Goal: Find specific page/section: Find specific page/section

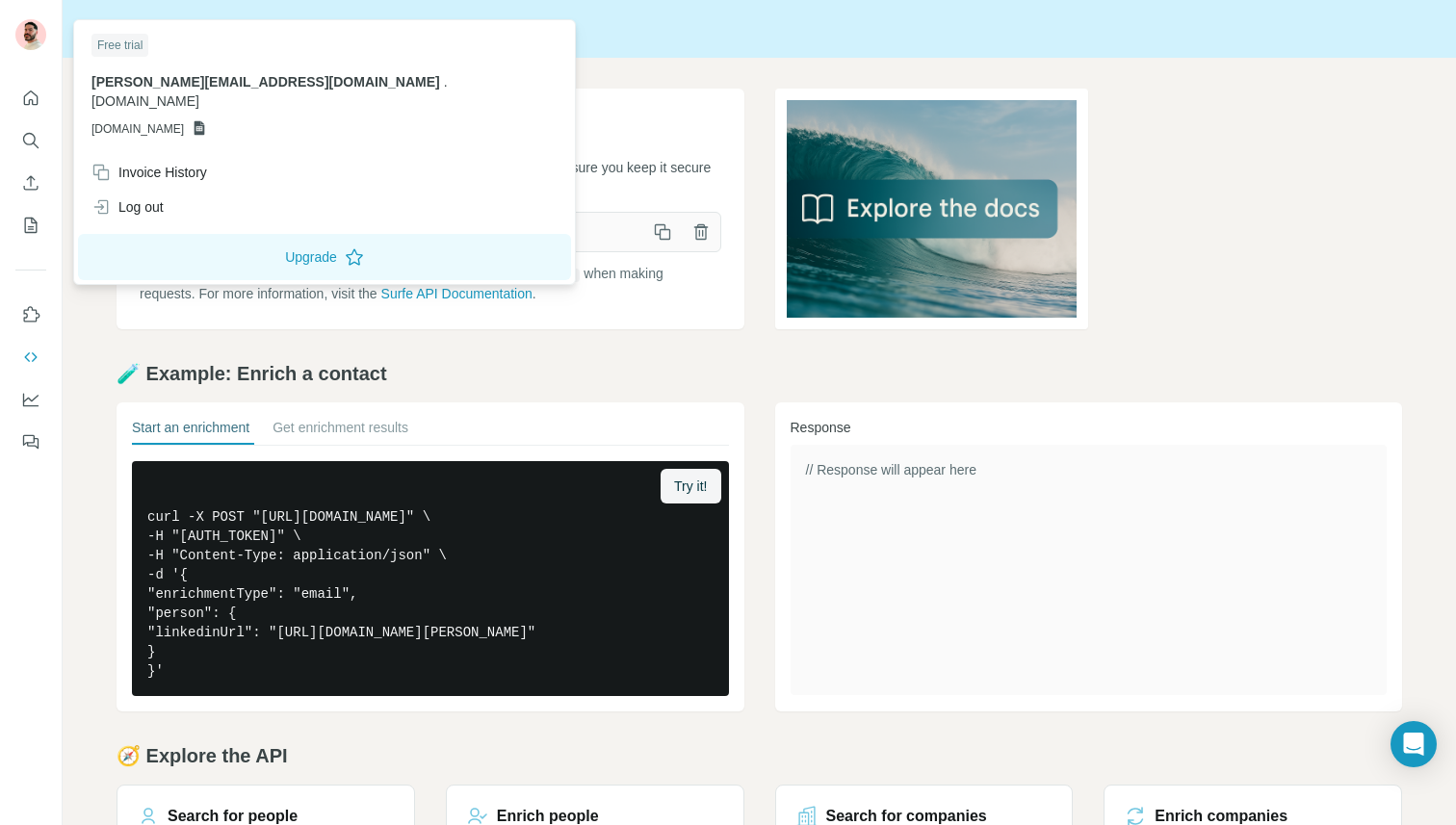
click at [26, 42] on img at bounding box center [31, 35] width 31 height 31
click at [665, 224] on icon "button" at bounding box center [662, 232] width 20 height 20
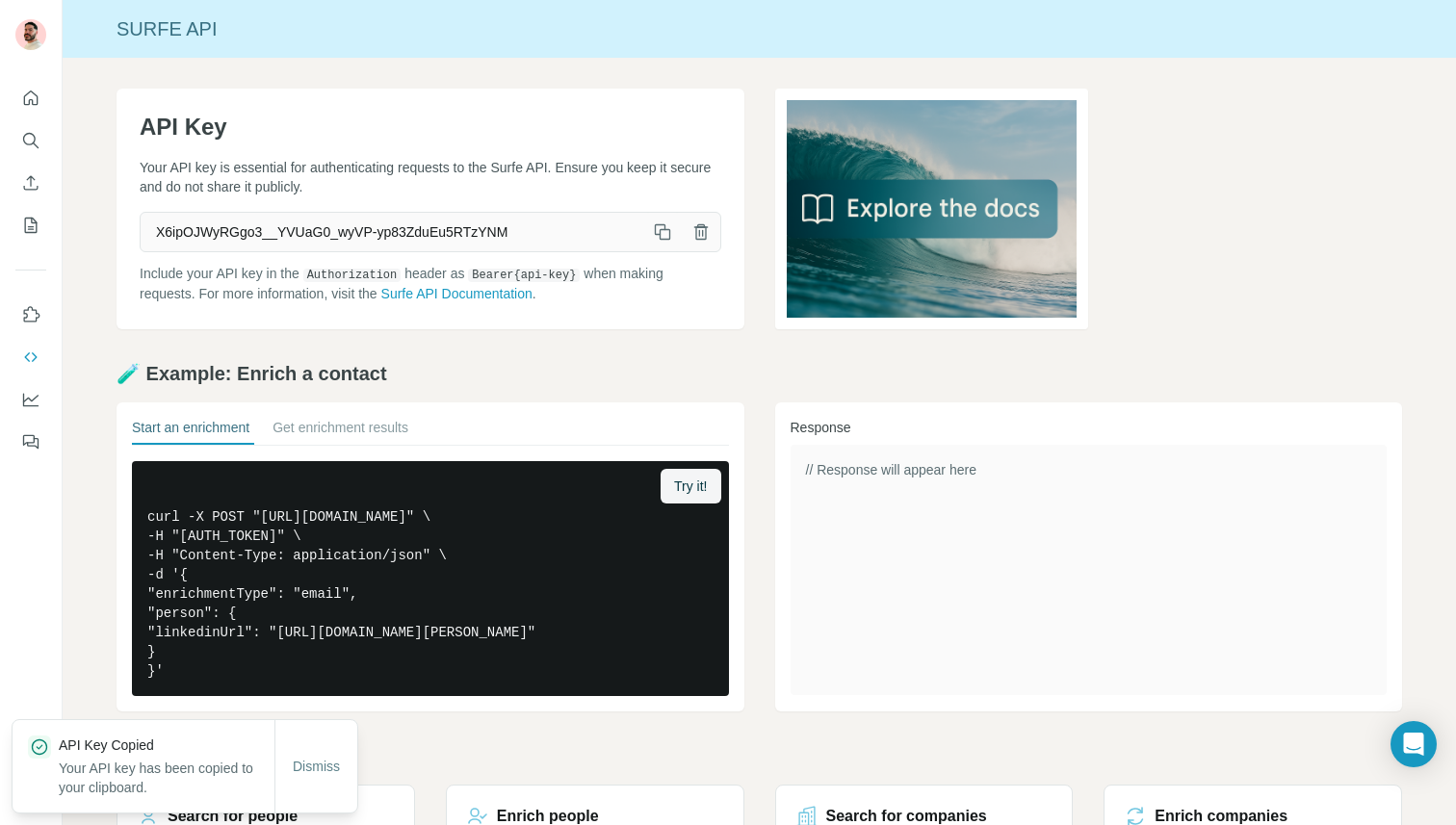
click at [671, 231] on icon "button" at bounding box center [662, 232] width 20 height 20
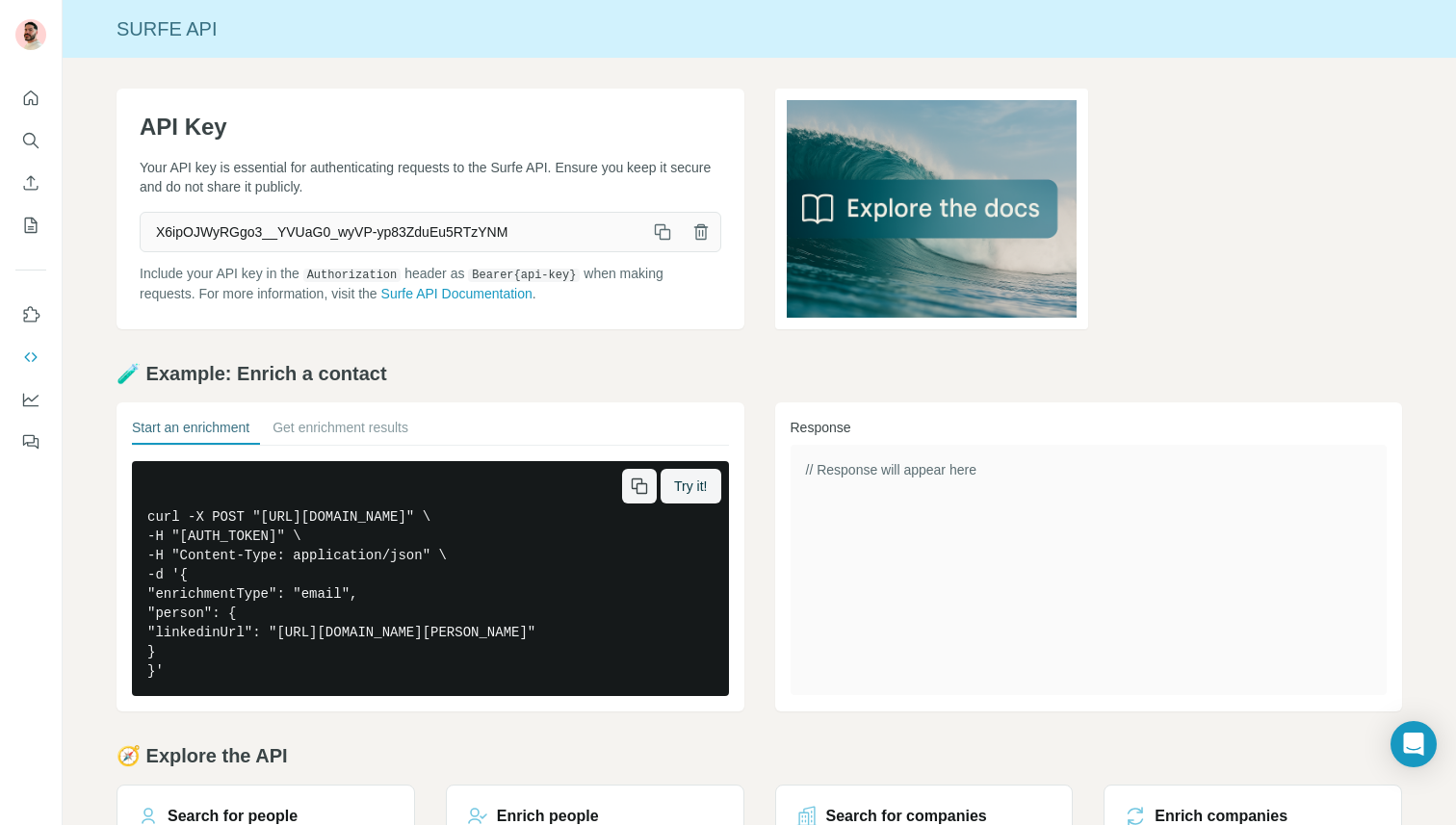
scroll to position [185, 0]
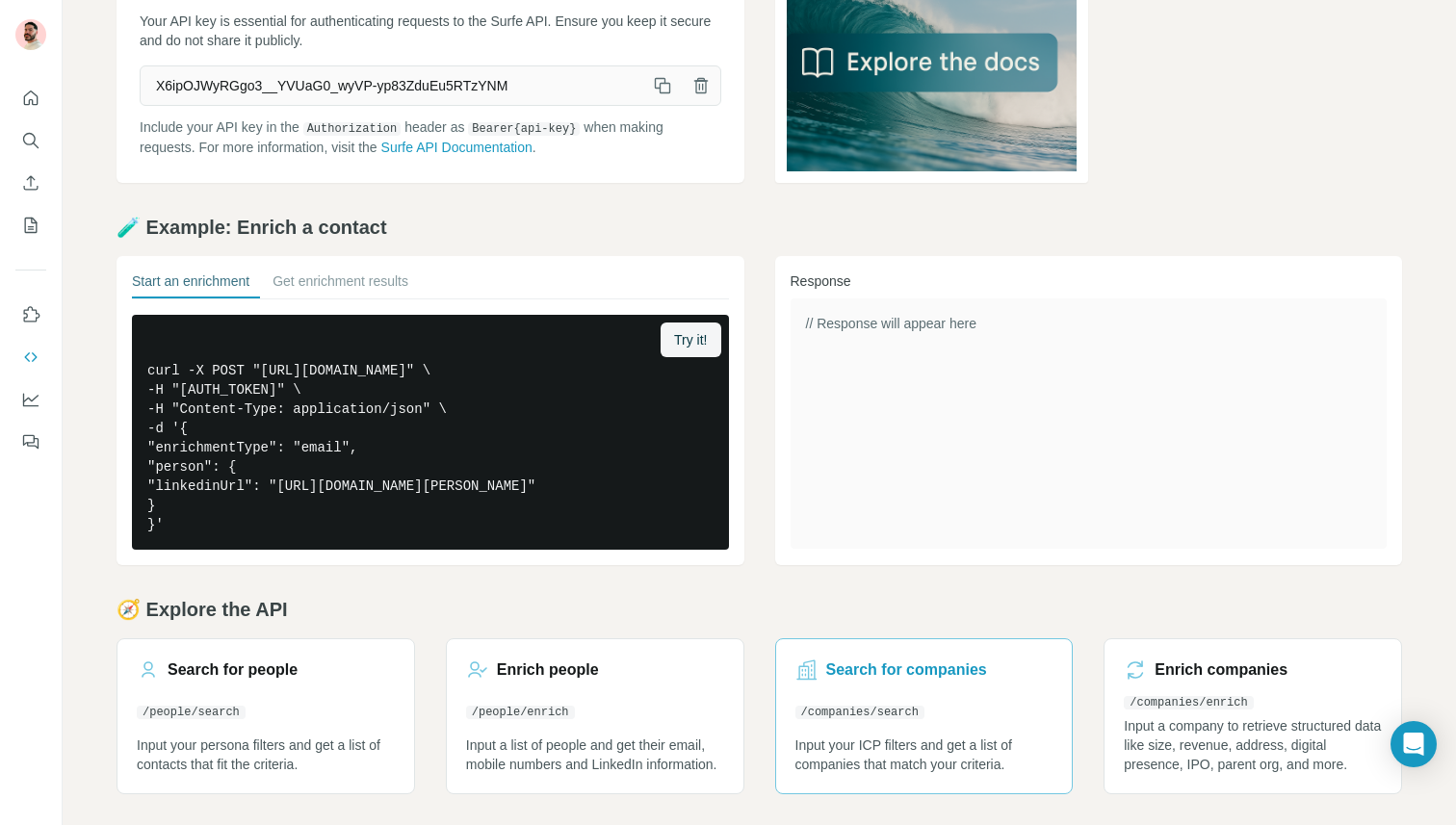
click at [924, 704] on link "Search for companies /companies/search Input your ICP filters and get a list of…" at bounding box center [924, 716] width 298 height 156
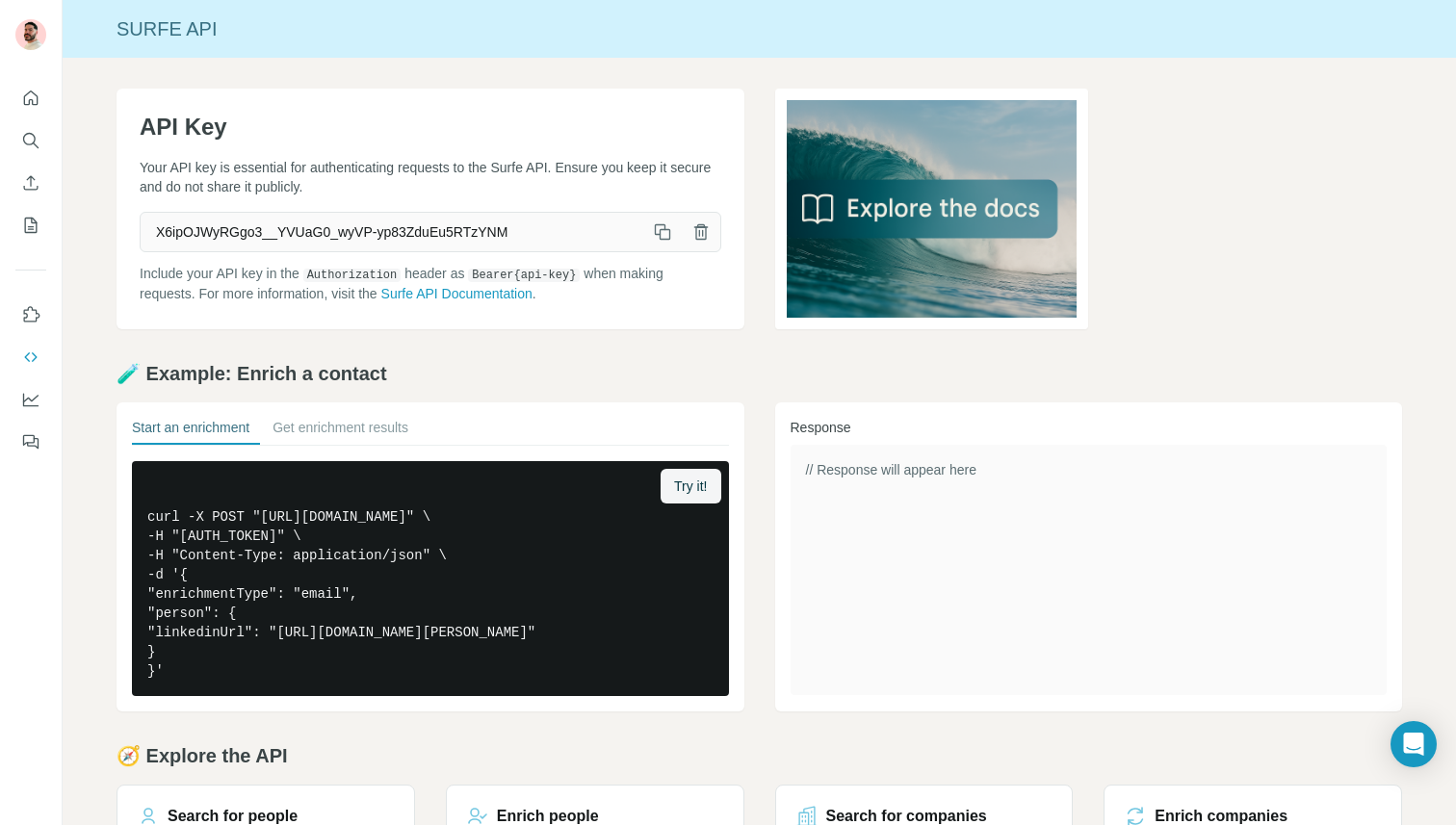
click at [664, 231] on icon "button" at bounding box center [662, 232] width 20 height 20
click at [28, 138] on icon "Search" at bounding box center [31, 141] width 20 height 20
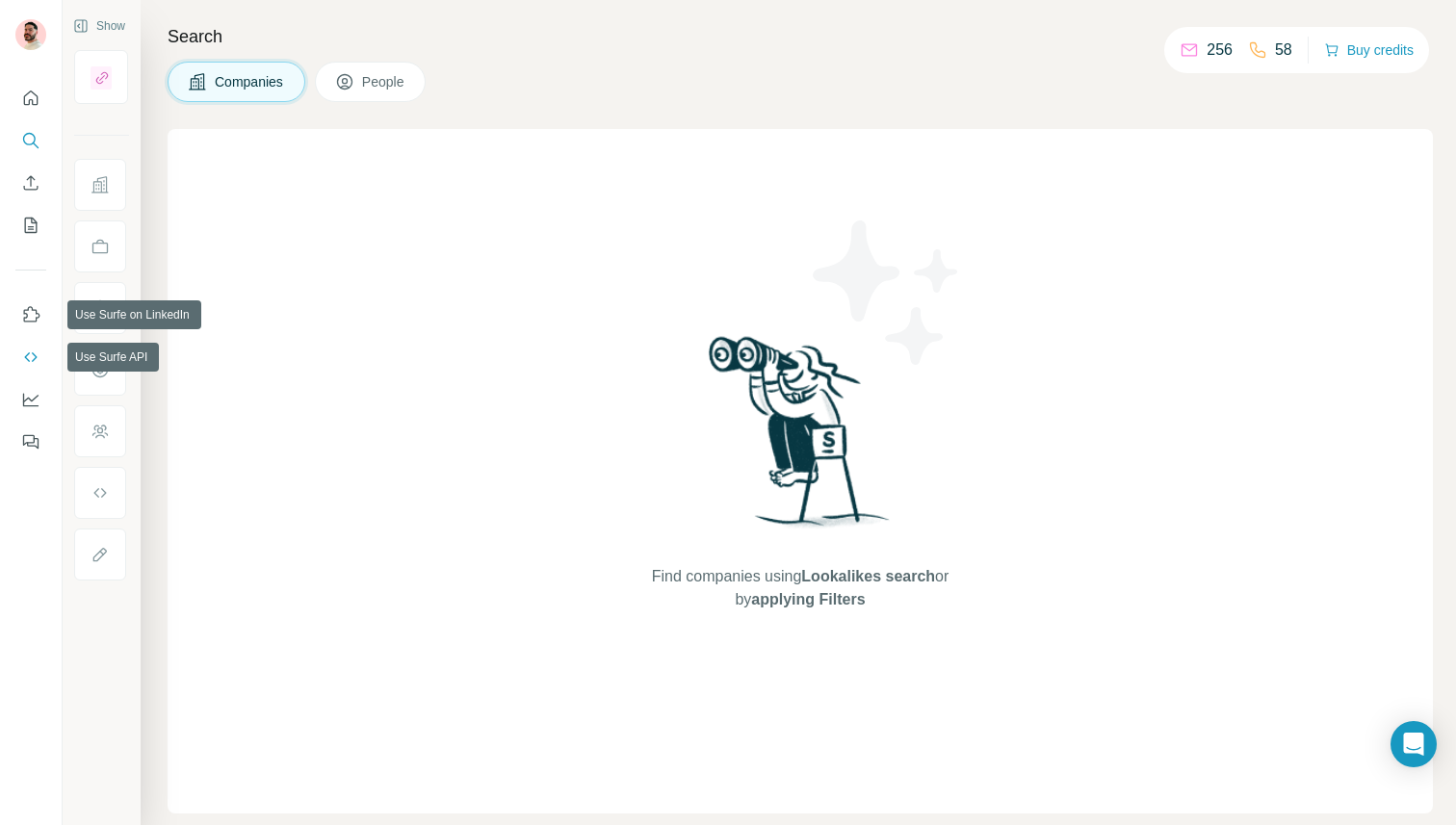
click at [34, 350] on icon "Use Surfe API" at bounding box center [31, 357] width 20 height 20
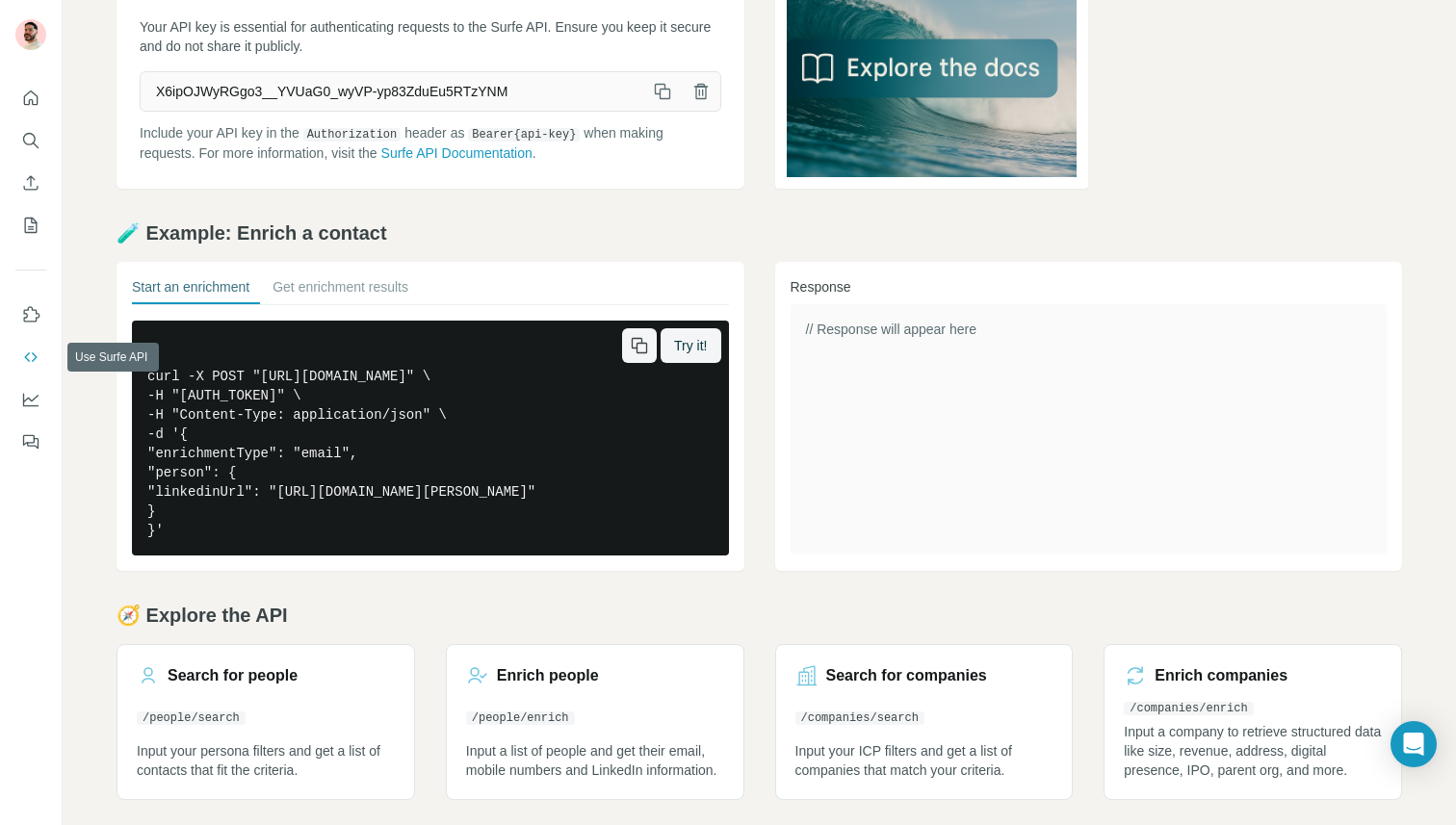
scroll to position [185, 0]
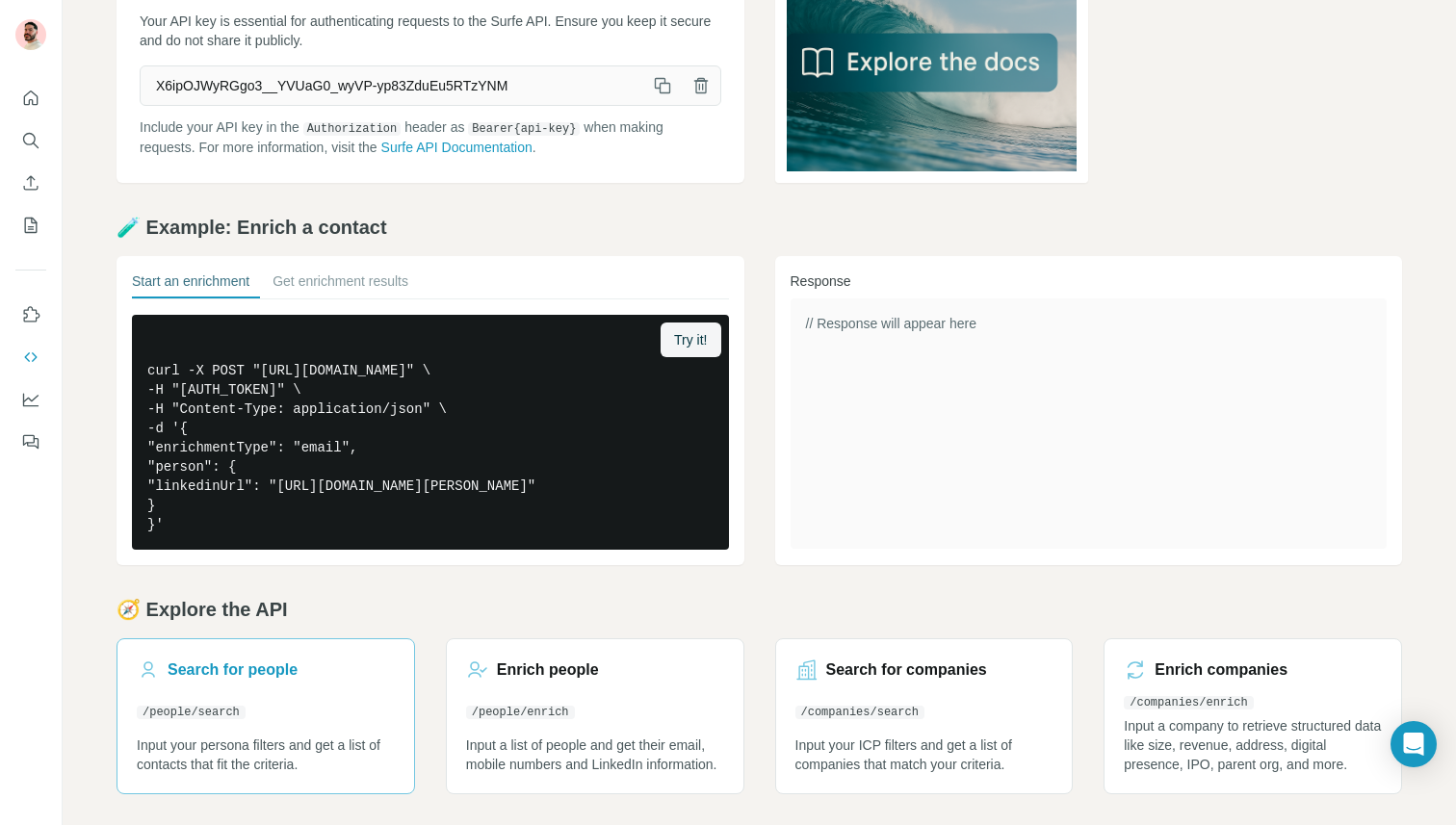
click at [245, 663] on h3 "Search for people" at bounding box center [233, 669] width 130 height 23
